Goal: Task Accomplishment & Management: Complete application form

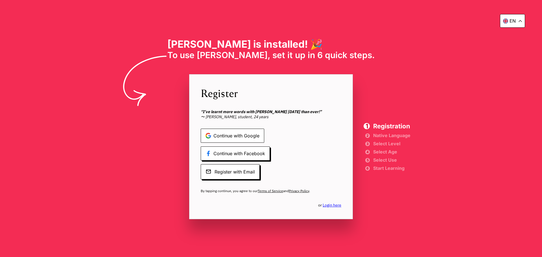
click at [220, 134] on span "Continue with Google" at bounding box center [233, 136] width 64 height 14
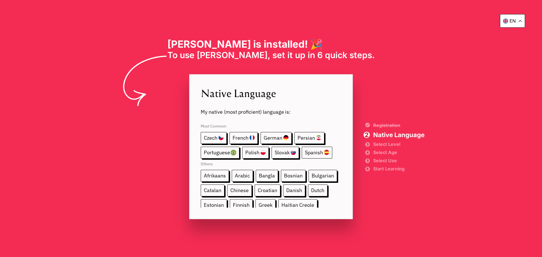
click at [316, 154] on span "Spanish" at bounding box center [317, 153] width 30 height 12
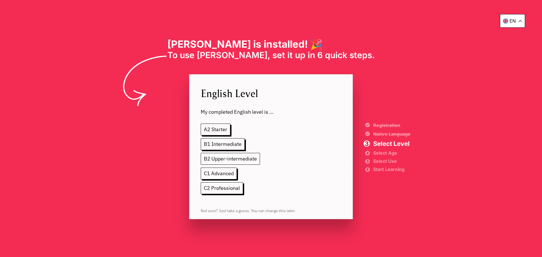
click at [221, 161] on span "B2 Upper-intermediate" at bounding box center [230, 159] width 59 height 12
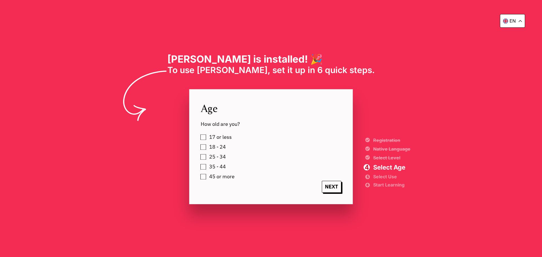
click at [207, 178] on label "45 or more" at bounding box center [220, 177] width 27 height 8
click at [334, 189] on span "NEXT" at bounding box center [331, 187] width 19 height 12
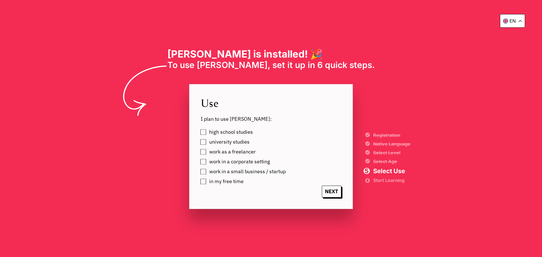
click at [207, 182] on label "in my free time" at bounding box center [225, 181] width 36 height 8
click at [336, 194] on span "NEXT" at bounding box center [331, 192] width 19 height 12
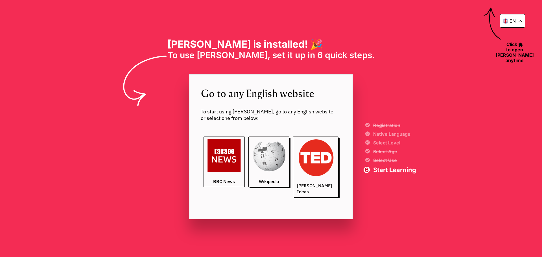
click at [229, 176] on link "BBC News" at bounding box center [224, 162] width 41 height 51
